Goal: Task Accomplishment & Management: Manage account settings

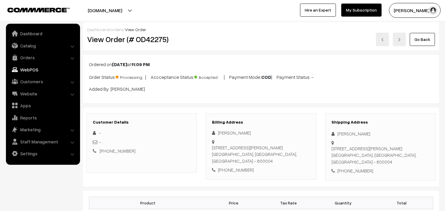
scroll to position [362, 0]
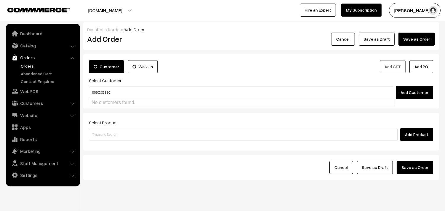
click at [103, 90] on input "96202 02330" at bounding box center [241, 93] width 304 height 12
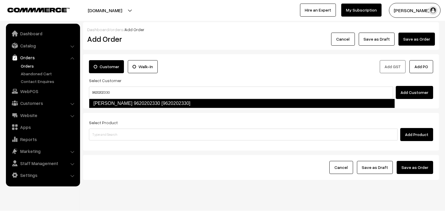
click at [101, 102] on link "Vinodh 9620202330 [9620202330]" at bounding box center [242, 103] width 306 height 9
type input "9620202330"
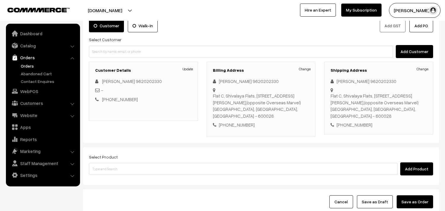
scroll to position [81, 0]
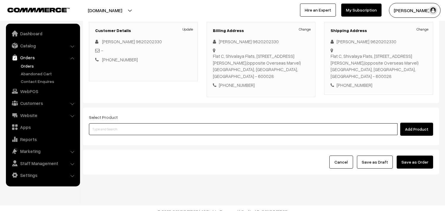
click at [123, 123] on input at bounding box center [243, 129] width 309 height 12
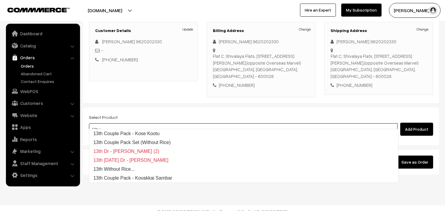
type input "13th co"
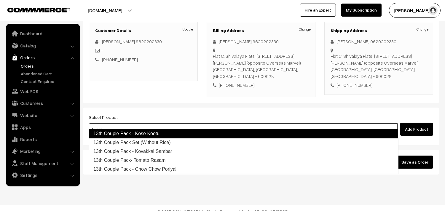
click at [125, 132] on link "13th Couple Pack - Kose Kootu" at bounding box center [244, 133] width 310 height 9
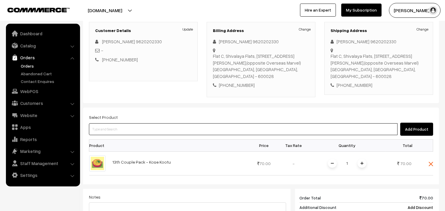
click at [123, 123] on input at bounding box center [243, 129] width 309 height 12
type input "13th co"
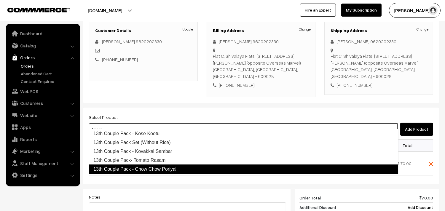
click at [154, 167] on link "13th Couple Pack - Chow Chow Poriyal" at bounding box center [244, 169] width 310 height 9
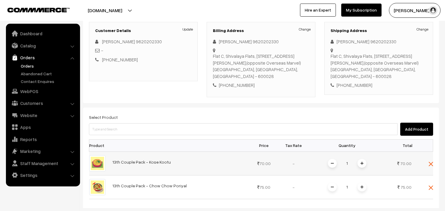
click at [364, 159] on span at bounding box center [362, 163] width 9 height 9
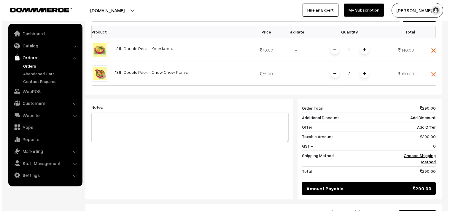
scroll to position [249, 0]
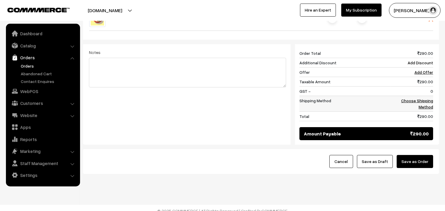
click at [420, 102] on link "Choose Shipping Method" at bounding box center [417, 103] width 32 height 11
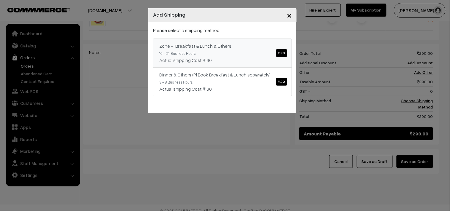
click at [284, 54] on span "₹.30" at bounding box center [281, 53] width 11 height 8
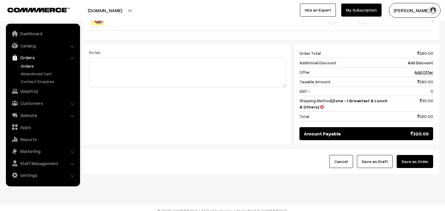
click at [420, 155] on button "Save as Order" at bounding box center [415, 161] width 36 height 13
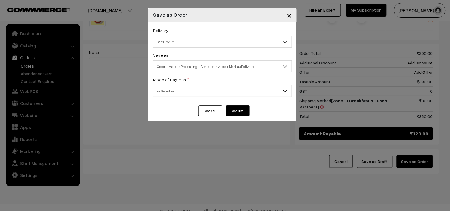
click at [181, 42] on span "Self Pickup" at bounding box center [222, 42] width 138 height 10
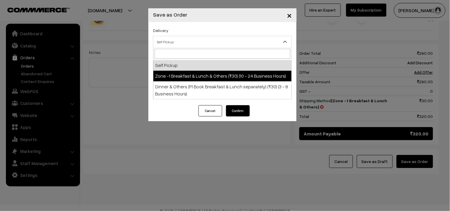
select select "ZON1"
select select "3"
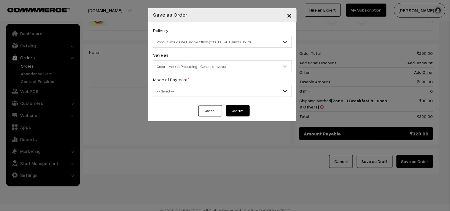
click at [196, 64] on span "Order + Mark as Processing + Generate Invoice" at bounding box center [222, 66] width 138 height 10
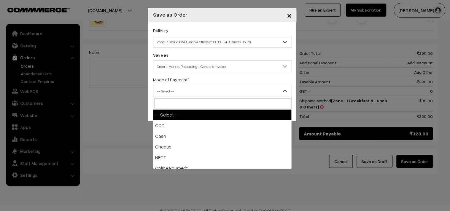
click at [183, 92] on span "-- Select --" at bounding box center [222, 91] width 138 height 10
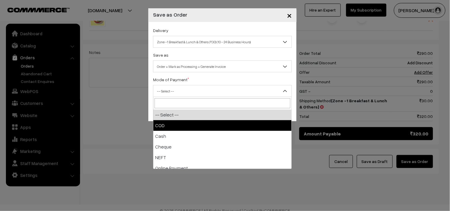
select select "1"
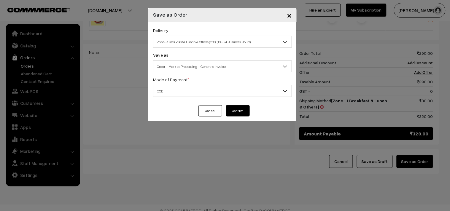
click at [226, 111] on button "Confirm" at bounding box center [238, 110] width 24 height 11
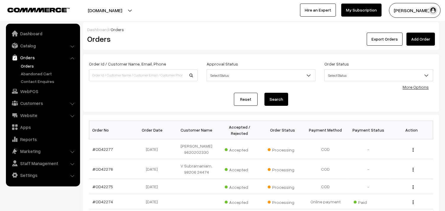
click at [105, 147] on link "#OD42277" at bounding box center [103, 149] width 20 height 5
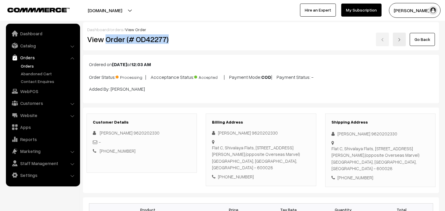
click at [29, 63] on link "Orders" at bounding box center [48, 66] width 59 height 6
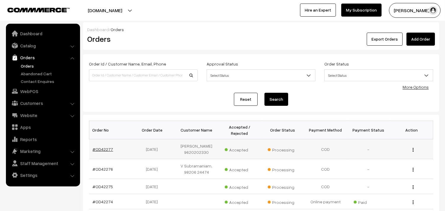
click at [102, 147] on link "#OD42277" at bounding box center [103, 149] width 20 height 5
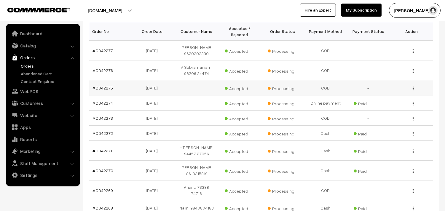
scroll to position [104, 0]
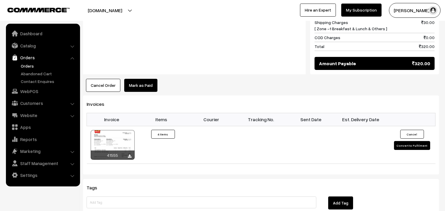
scroll to position [428, 0]
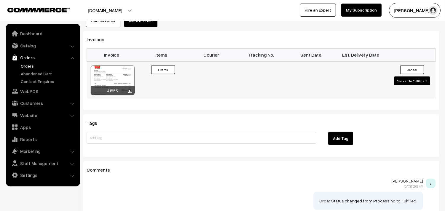
click at [119, 73] on div at bounding box center [113, 81] width 44 height 30
